Goal: Information Seeking & Learning: Learn about a topic

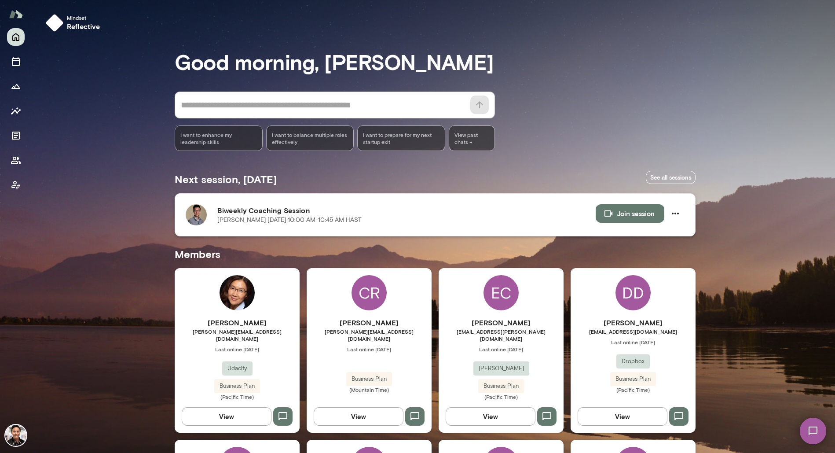
scroll to position [1413, 0]
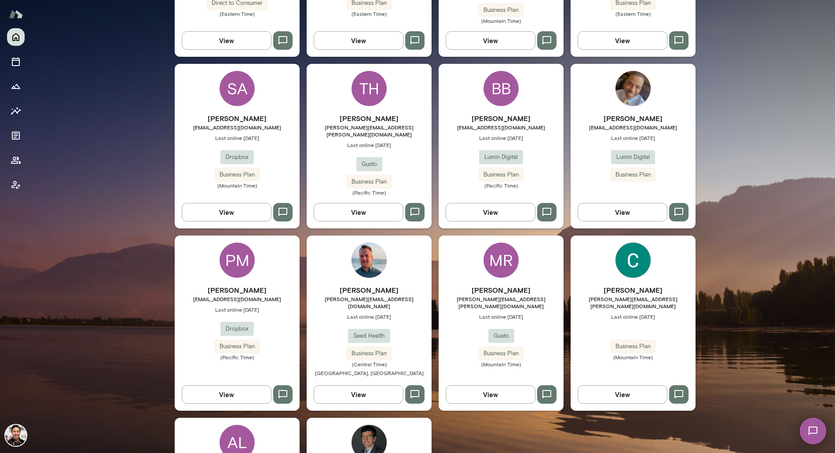
click at [379, 242] on img at bounding box center [368, 259] width 35 height 35
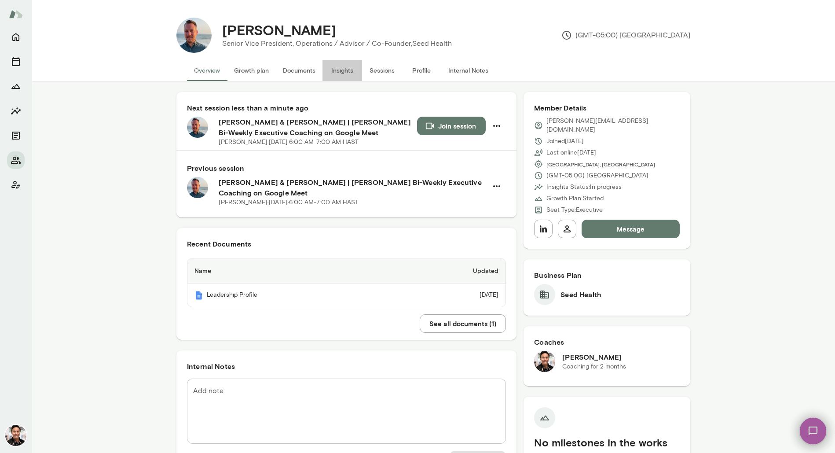
click at [344, 71] on button "Insights" at bounding box center [342, 70] width 40 height 21
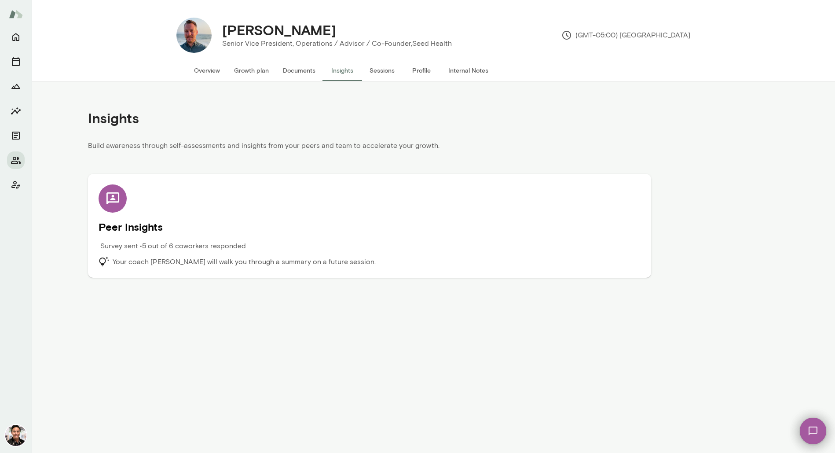
click at [283, 252] on div "Survey sent • 5 out of 6 coworkers responded" at bounding box center [302, 249] width 406 height 16
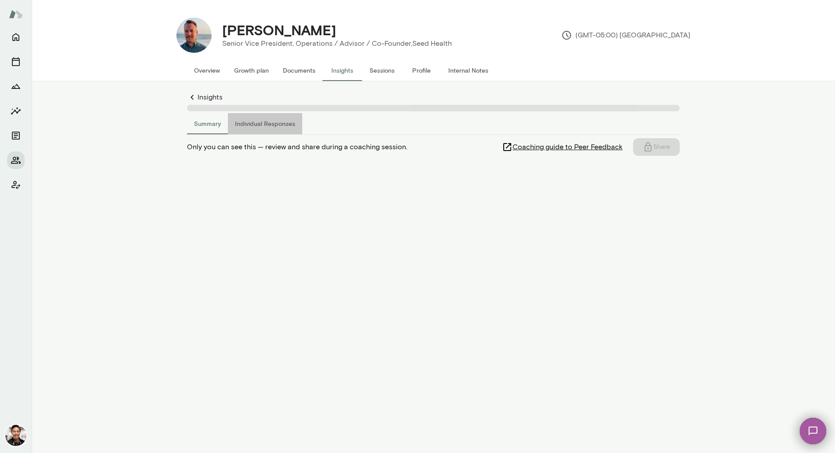
click at [277, 126] on button "Individual Responses" at bounding box center [265, 123] width 74 height 21
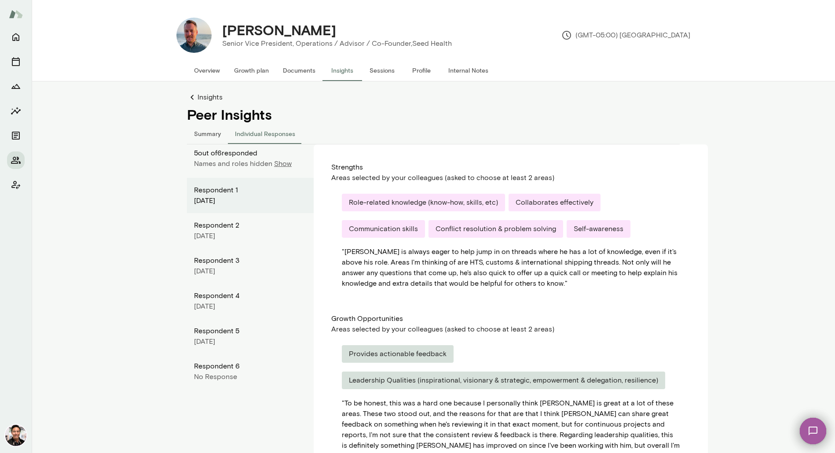
click at [281, 161] on p "Show" at bounding box center [283, 163] width 18 height 11
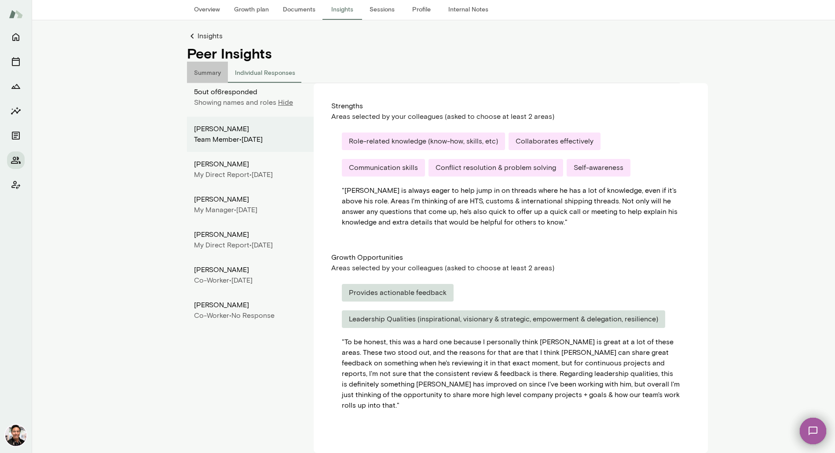
click at [213, 76] on button "Summary" at bounding box center [207, 72] width 41 height 21
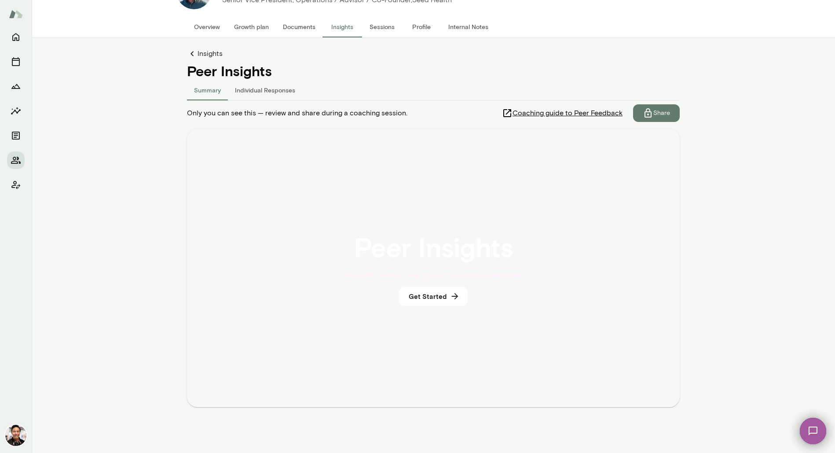
scroll to position [44, 0]
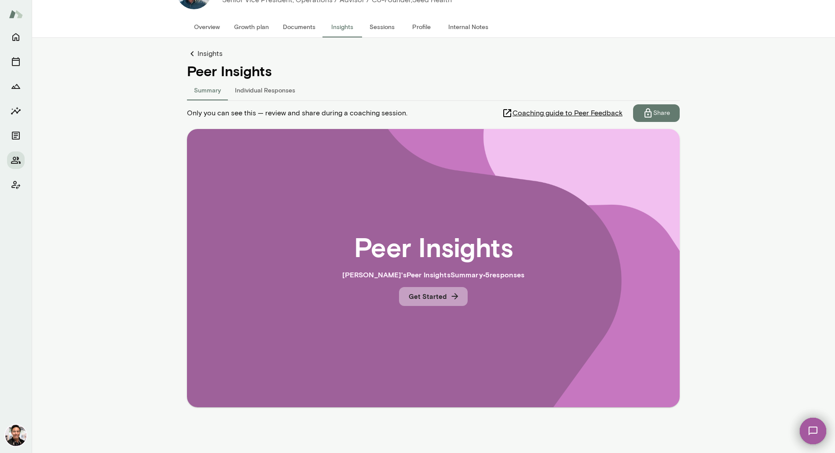
click at [422, 292] on button "Get Started" at bounding box center [433, 296] width 69 height 18
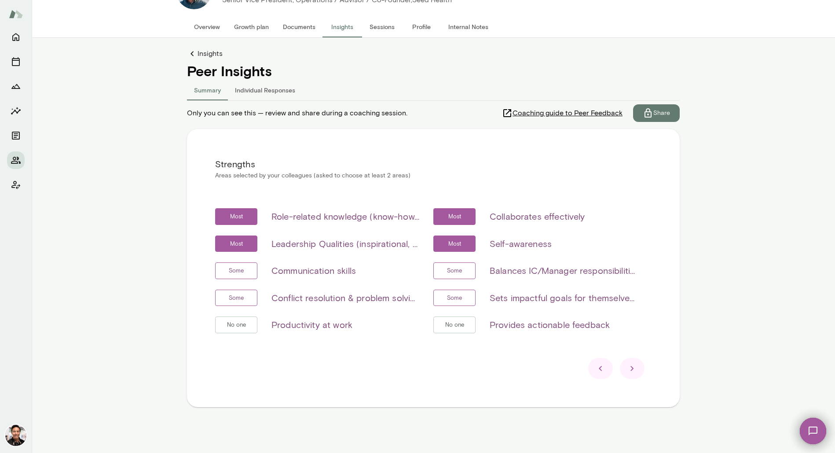
click at [632, 374] on div at bounding box center [632, 368] width 25 height 21
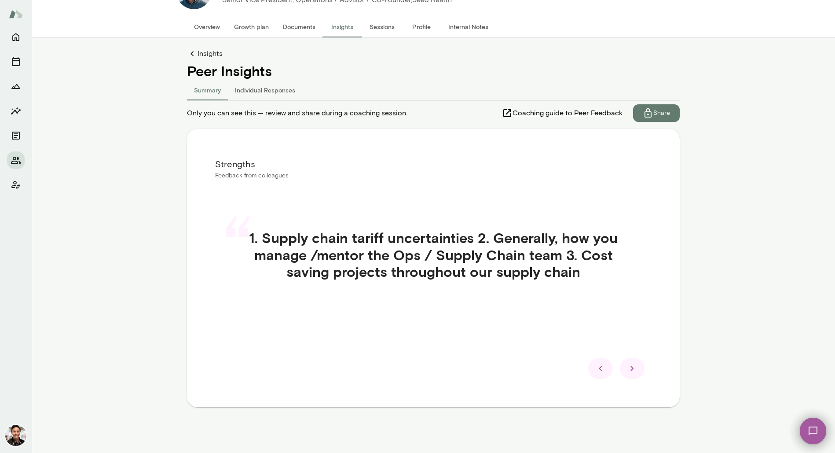
click at [631, 372] on icon at bounding box center [632, 368] width 11 height 11
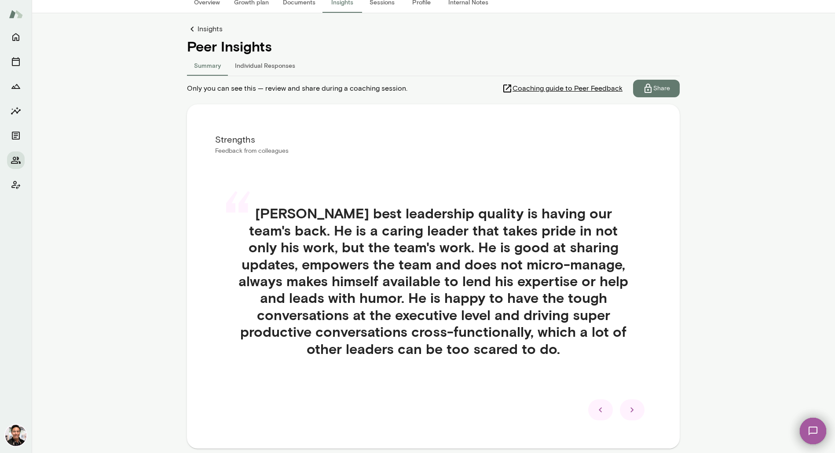
scroll to position [80, 0]
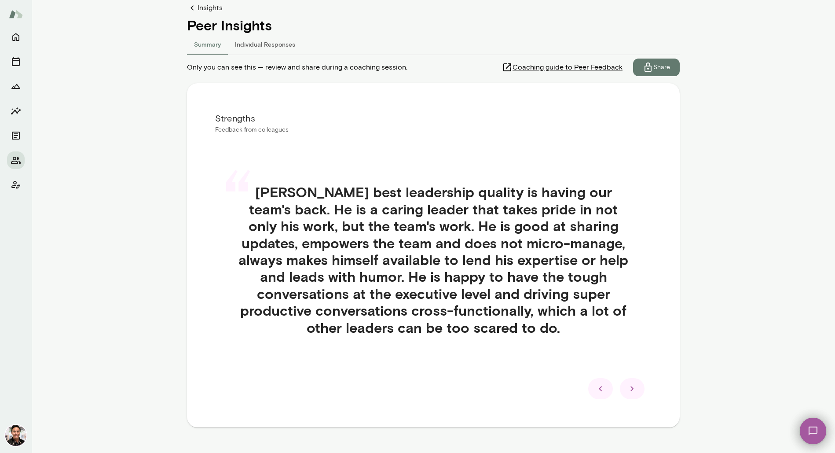
click at [627, 388] on icon at bounding box center [632, 388] width 11 height 11
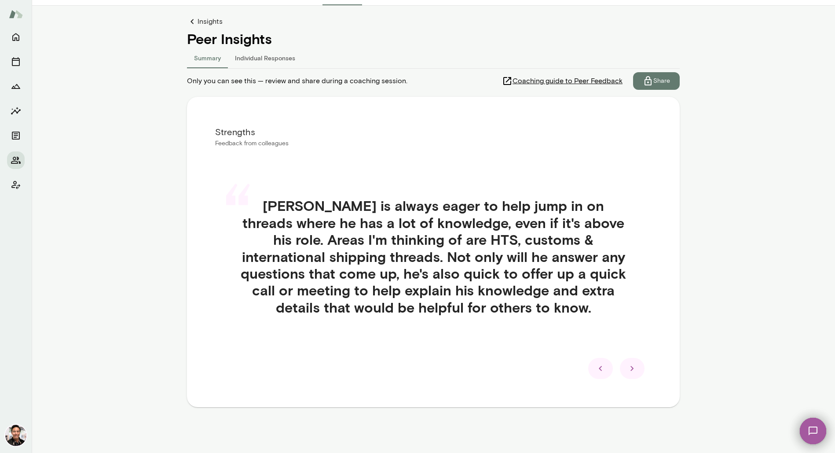
scroll to position [76, 0]
click at [635, 368] on icon at bounding box center [632, 368] width 11 height 11
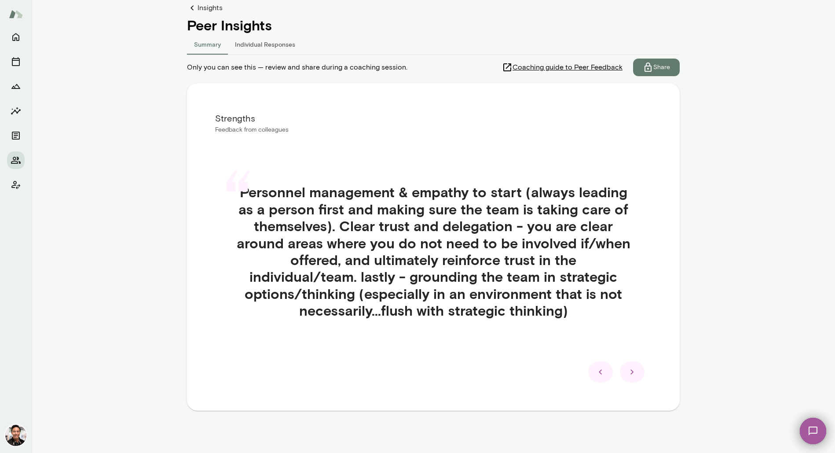
click at [635, 368] on icon at bounding box center [632, 371] width 11 height 11
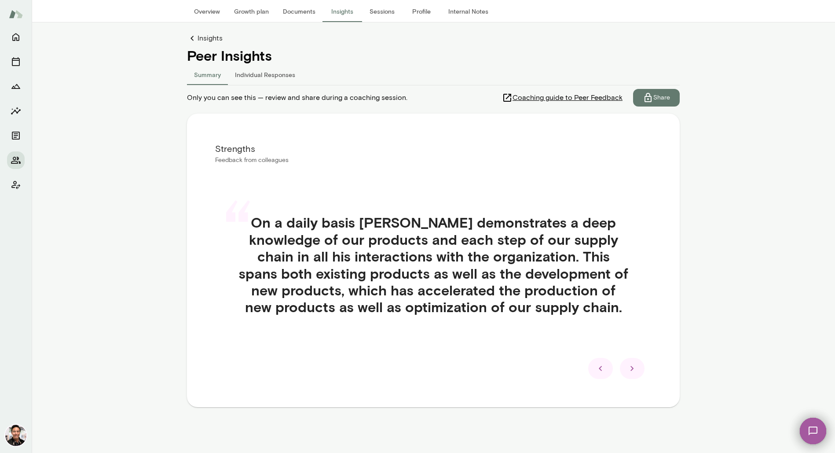
click at [635, 368] on icon at bounding box center [632, 368] width 11 height 11
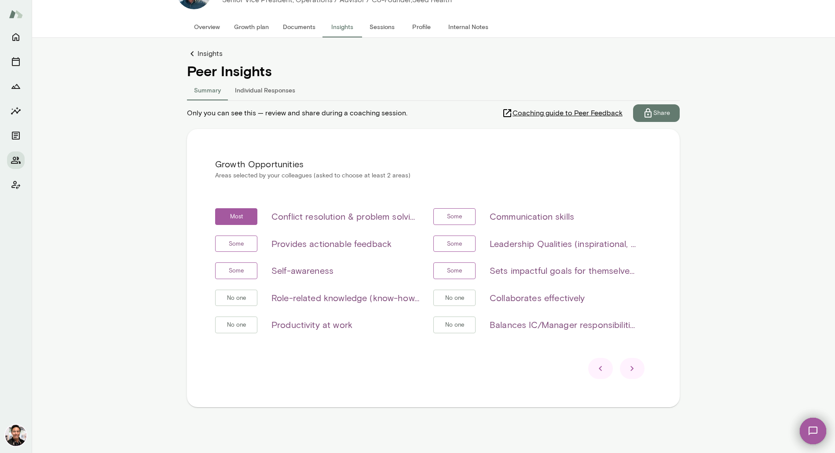
click at [627, 369] on icon at bounding box center [632, 368] width 11 height 11
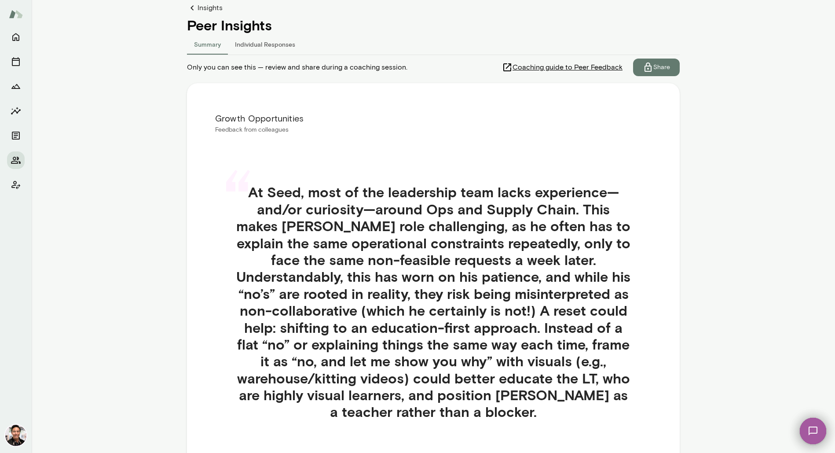
click at [193, 11] on icon at bounding box center [192, 8] width 11 height 11
